Goal: Find specific page/section: Find specific page/section

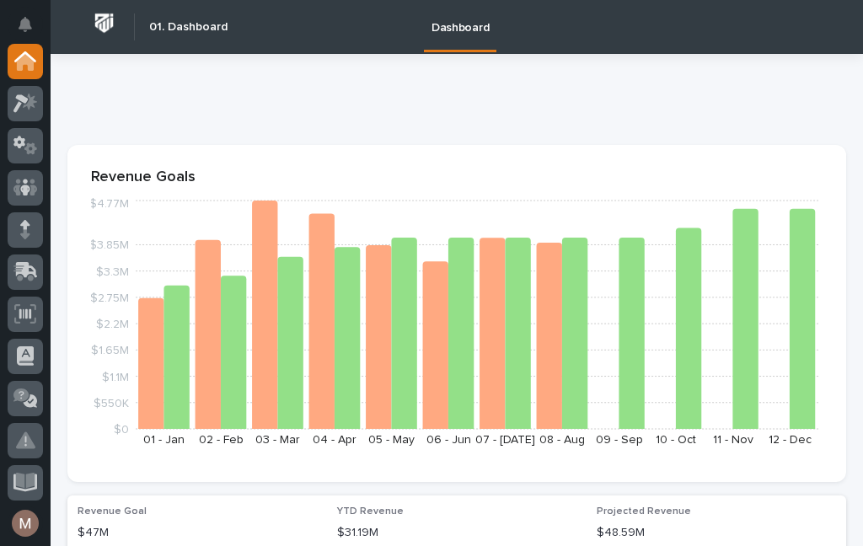
click at [377, 261] on icon at bounding box center [378, 337] width 25 height 184
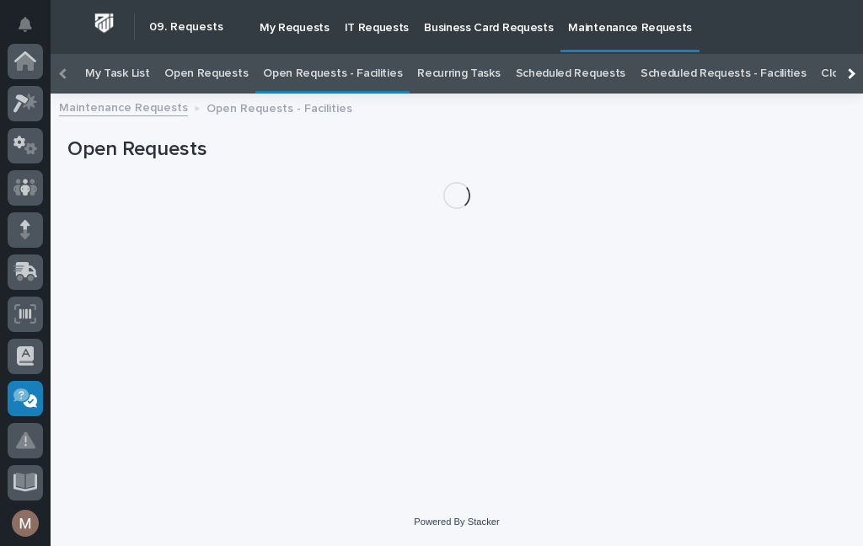
scroll to position [337, 0]
